Goal: Task Accomplishment & Management: Use online tool/utility

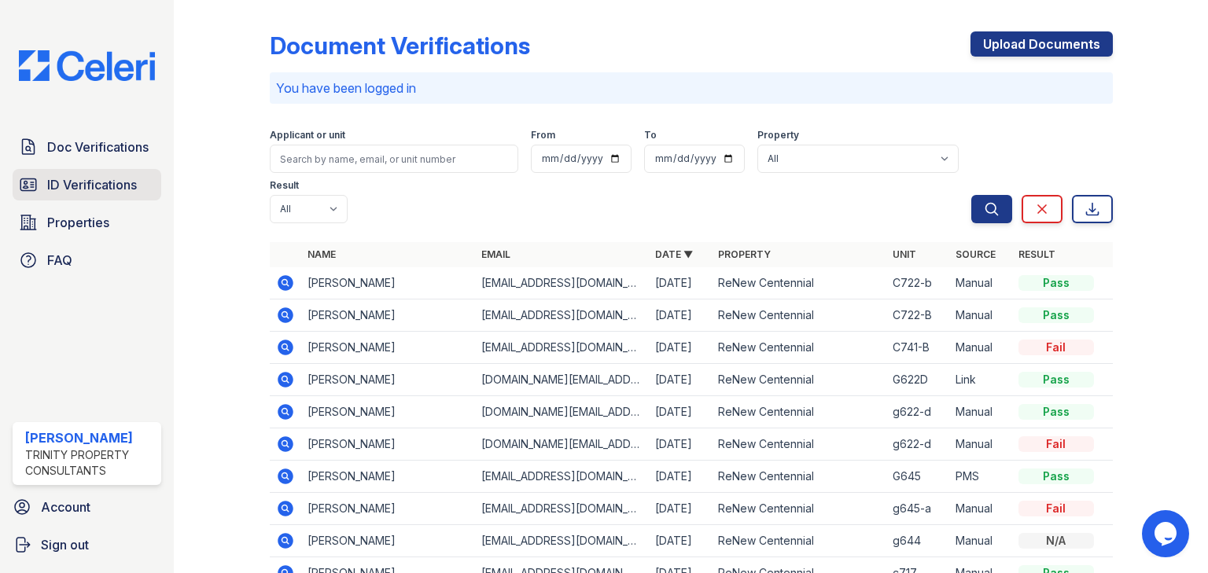
drag, startPoint x: 112, startPoint y: 157, endPoint x: 131, endPoint y: 173, distance: 24.5
click at [112, 157] on link "Doc Verifications" at bounding box center [87, 146] width 149 height 31
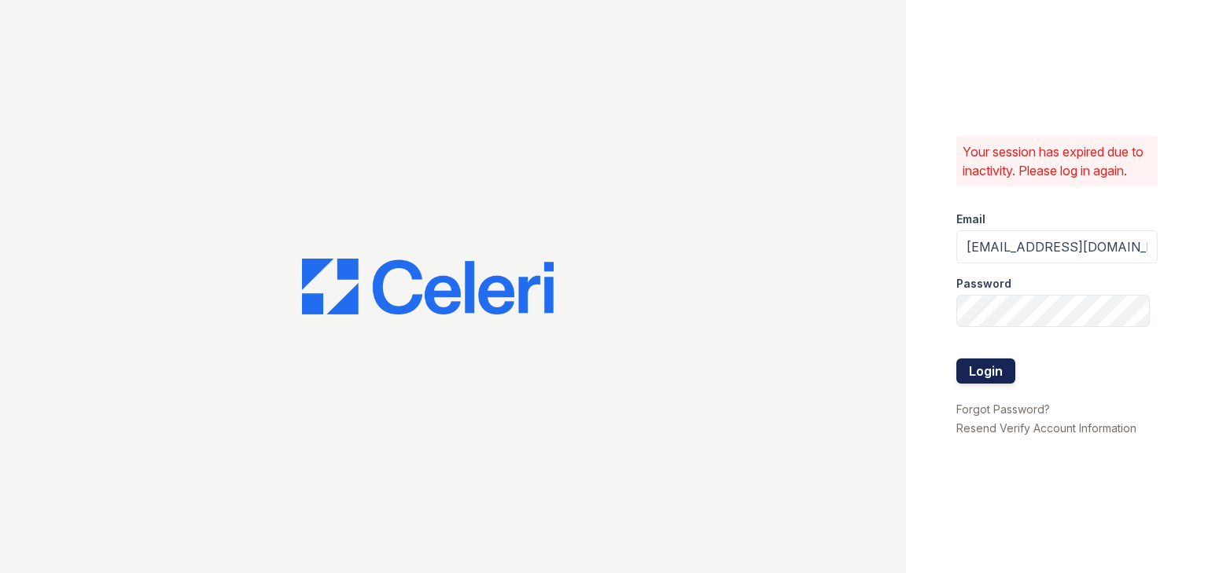
click at [986, 368] on button "Login" at bounding box center [986, 371] width 59 height 25
